Goal: Ask a question

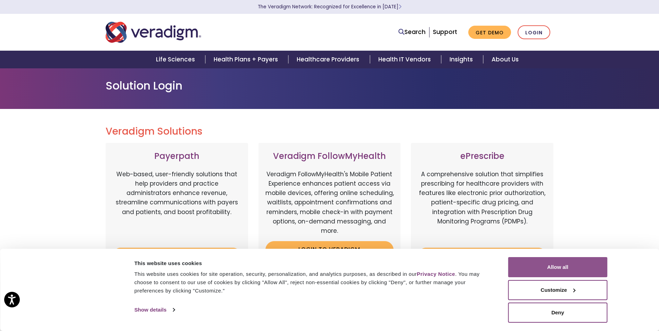
click at [557, 263] on button "Allow all" at bounding box center [557, 267] width 99 height 20
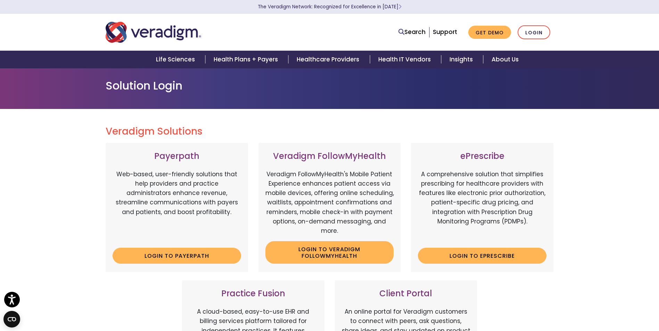
scroll to position [139, 0]
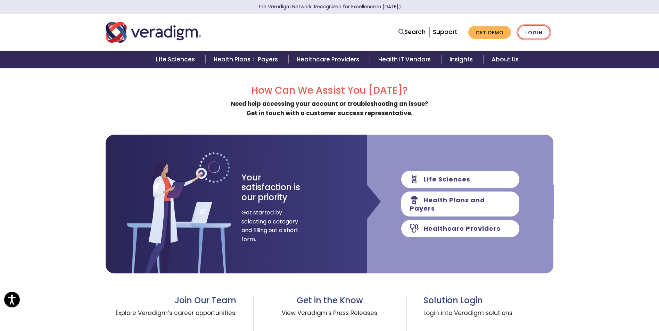
click at [539, 35] on link "Login" at bounding box center [533, 32] width 33 height 14
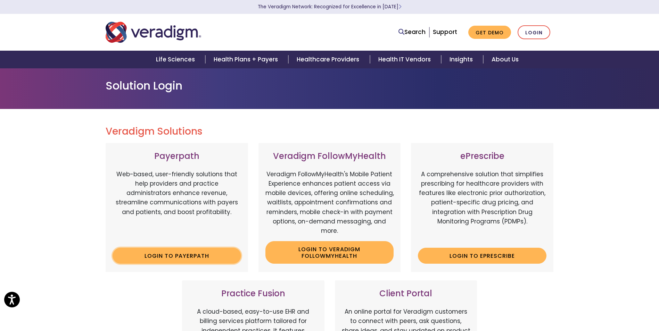
click at [160, 254] on link "Login to Payerpath" at bounding box center [176, 256] width 128 height 16
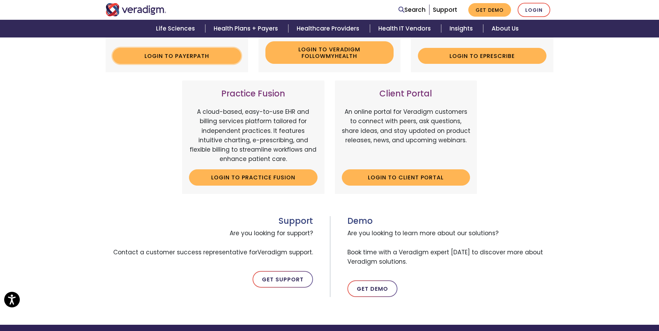
scroll to position [174, 0]
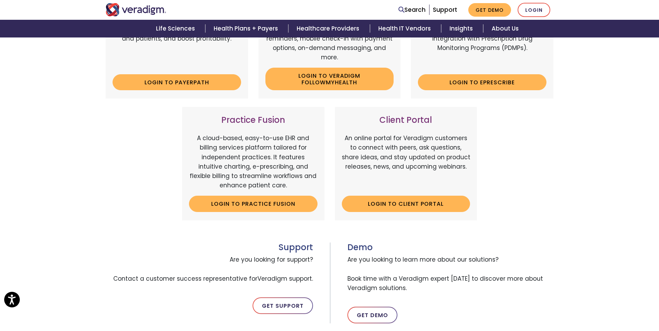
drag, startPoint x: 271, startPoint y: 295, endPoint x: 270, endPoint y: 305, distance: 10.1
click at [271, 296] on div "Support Are you looking for support? Contact a customer success representative …" at bounding box center [214, 283] width 229 height 81
click at [272, 311] on link "Get Support" at bounding box center [282, 306] width 60 height 17
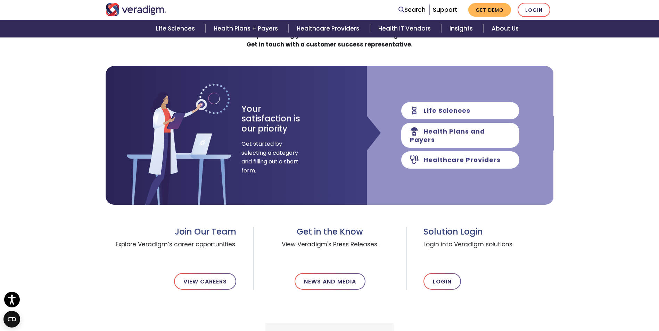
scroll to position [174, 0]
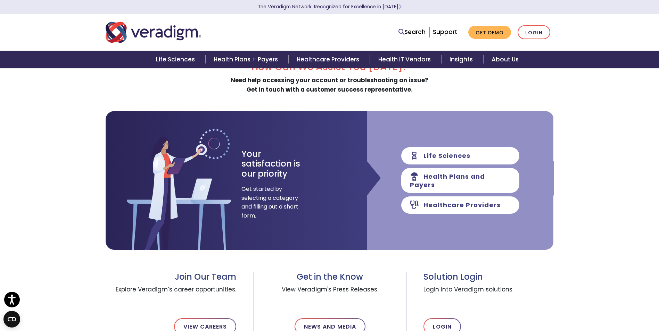
scroll to position [69, 0]
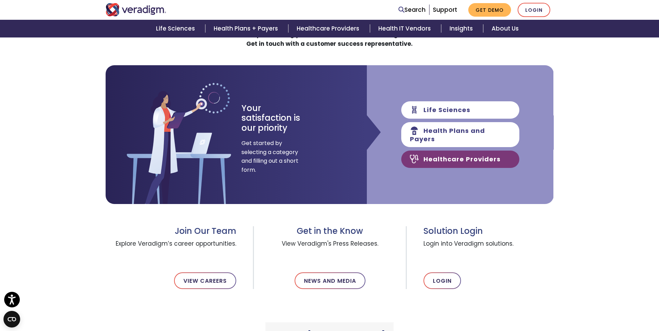
click at [439, 154] on link "Healthcare Providers" at bounding box center [460, 159] width 118 height 17
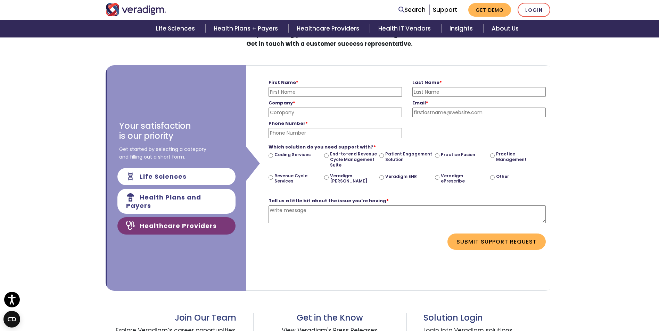
scroll to position [0, 261]
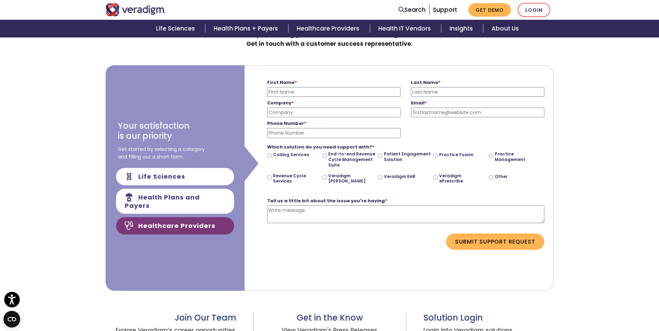
click at [301, 89] on input "First Name *" at bounding box center [333, 92] width 133 height 10
type input "[PERSON_NAME]"
drag, startPoint x: 301, startPoint y: 89, endPoint x: 230, endPoint y: 101, distance: 71.5
click at [230, 101] on div "Your satisfaction is our priority Get started by selecting a category and filli…" at bounding box center [330, 178] width 448 height 226
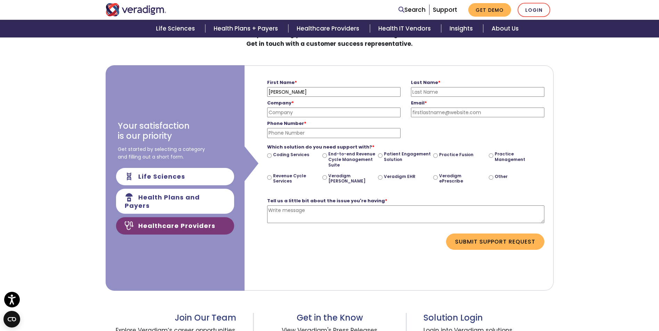
click at [235, 128] on div "Your satisfaction is our priority Get started by selecting a category and filli…" at bounding box center [175, 178] width 139 height 226
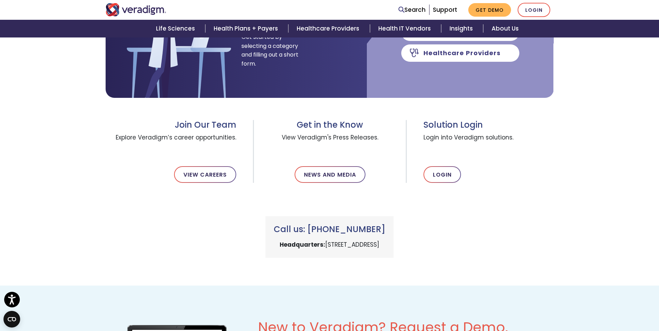
scroll to position [208, 0]
